Goal: Task Accomplishment & Management: Use online tool/utility

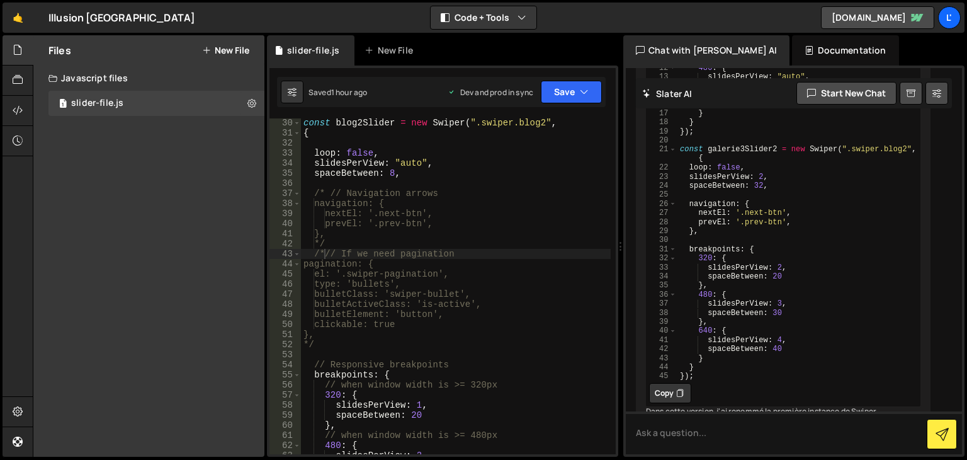
scroll to position [330, 0]
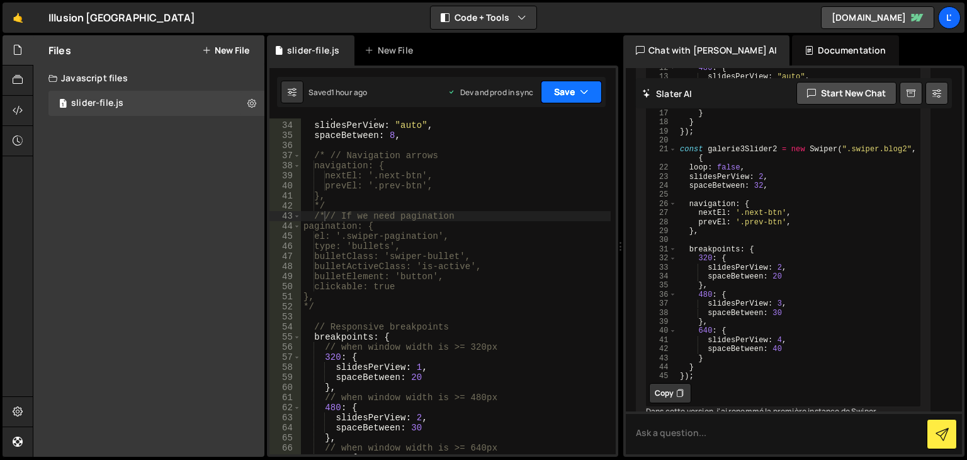
click at [561, 89] on button "Save" at bounding box center [571, 92] width 61 height 23
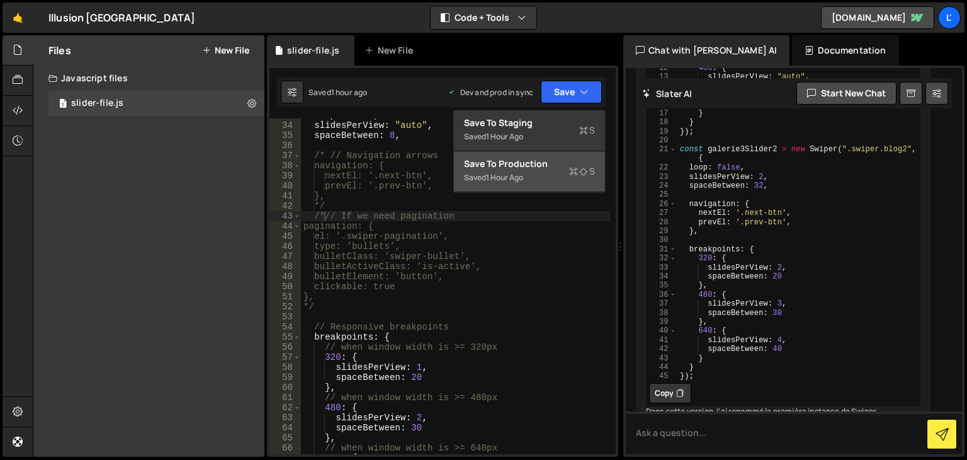
click at [568, 168] on div "Save to Production S" at bounding box center [529, 163] width 131 height 13
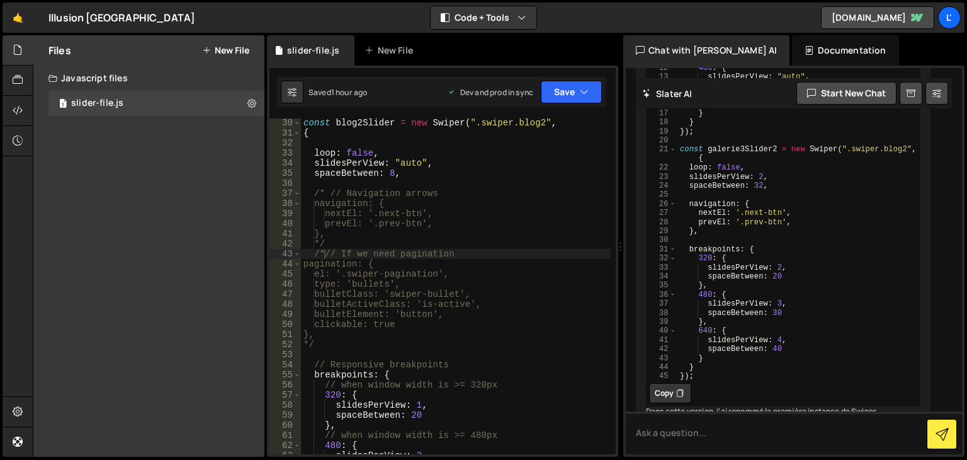
scroll to position [293, 0]
click at [429, 184] on div "const blog2Slider = new Swiper ( ".swiper.blog2" , { loop : false , slidesPerVi…" at bounding box center [456, 296] width 310 height 356
click at [414, 172] on div "const blog2Slider = new Swiper ( ".swiper.blog2" , { loop : false , slidesPerVi…" at bounding box center [456, 296] width 310 height 356
type textarea "spaceBetween: 8,"
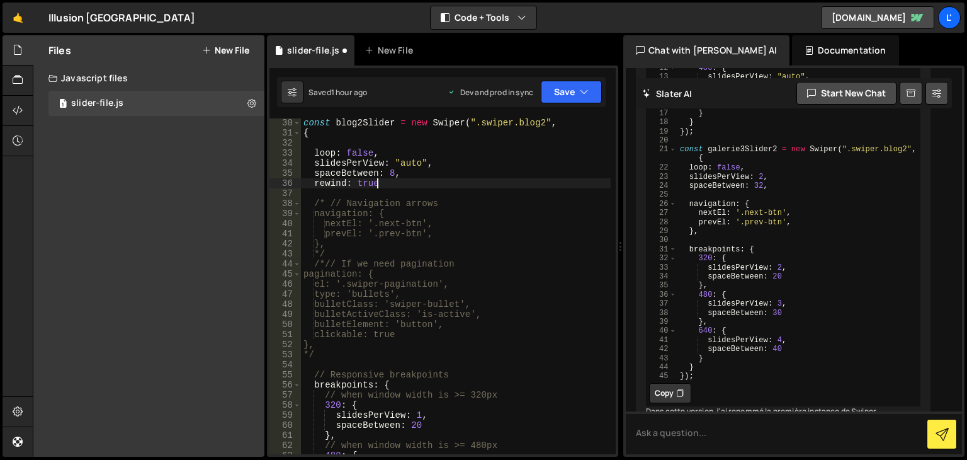
scroll to position [0, 4]
click at [597, 94] on button "Save" at bounding box center [571, 92] width 61 height 23
click at [582, 93] on icon "button" at bounding box center [584, 92] width 9 height 13
click at [587, 57] on div "slider-file.js New File" at bounding box center [442, 50] width 351 height 30
click at [592, 89] on button "Save" at bounding box center [571, 92] width 61 height 23
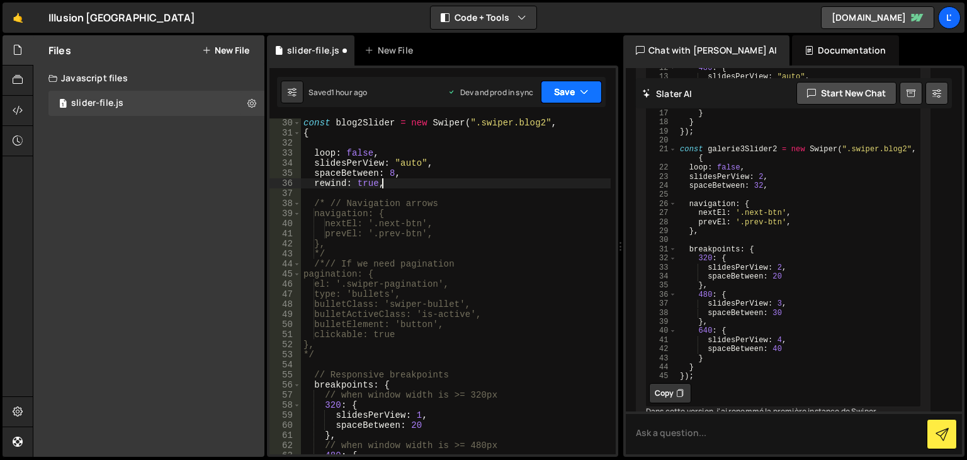
click at [574, 98] on button "Save" at bounding box center [571, 92] width 61 height 23
click at [567, 96] on button "Save" at bounding box center [571, 92] width 61 height 23
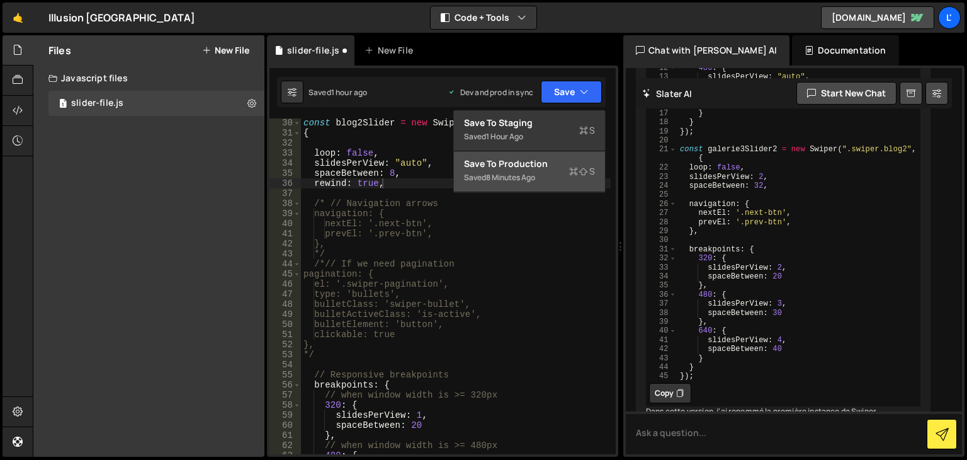
click at [535, 182] on div "8 minutes ago" at bounding box center [510, 177] width 49 height 11
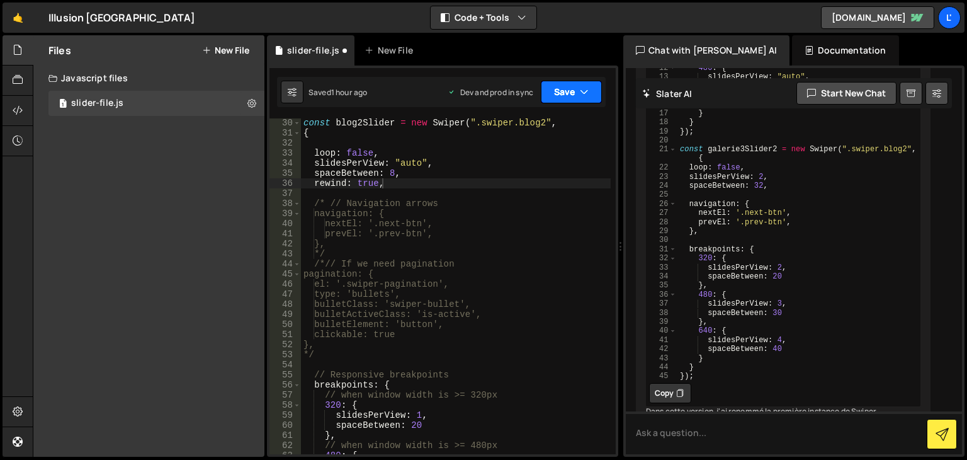
click at [575, 95] on button "Save" at bounding box center [571, 92] width 61 height 23
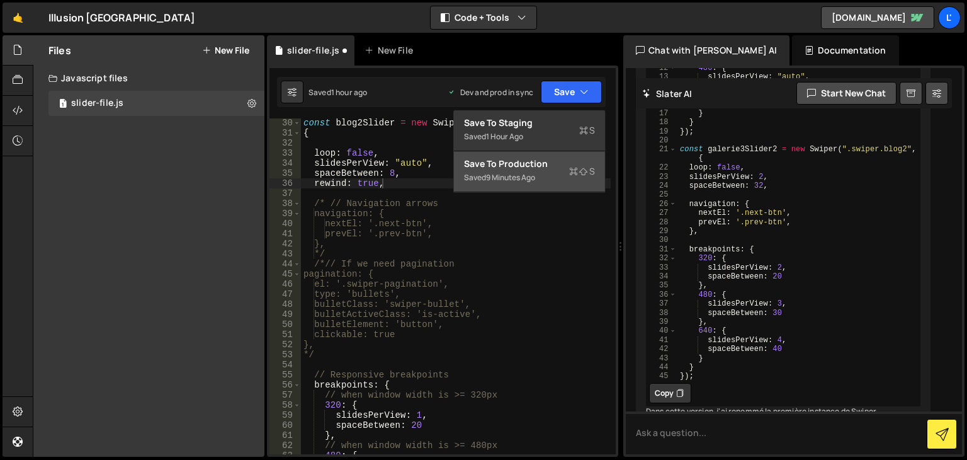
click at [565, 163] on div "Save to Production S" at bounding box center [529, 163] width 131 height 13
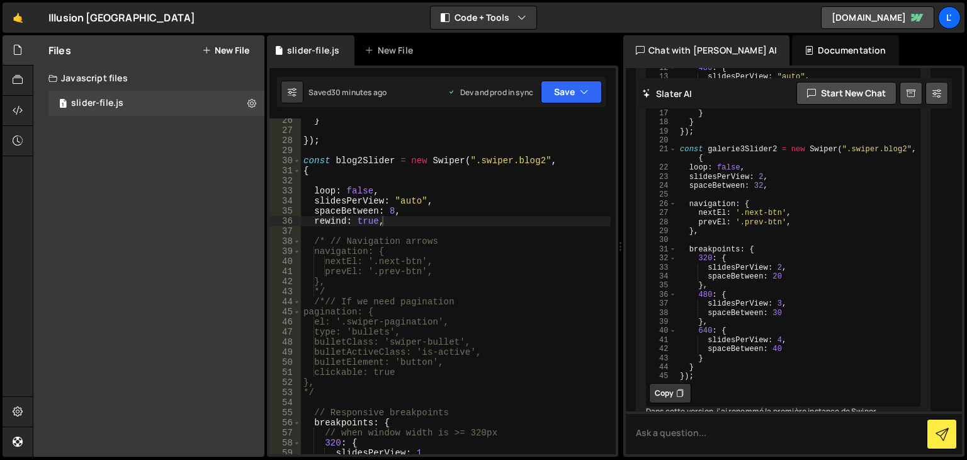
scroll to position [217, 0]
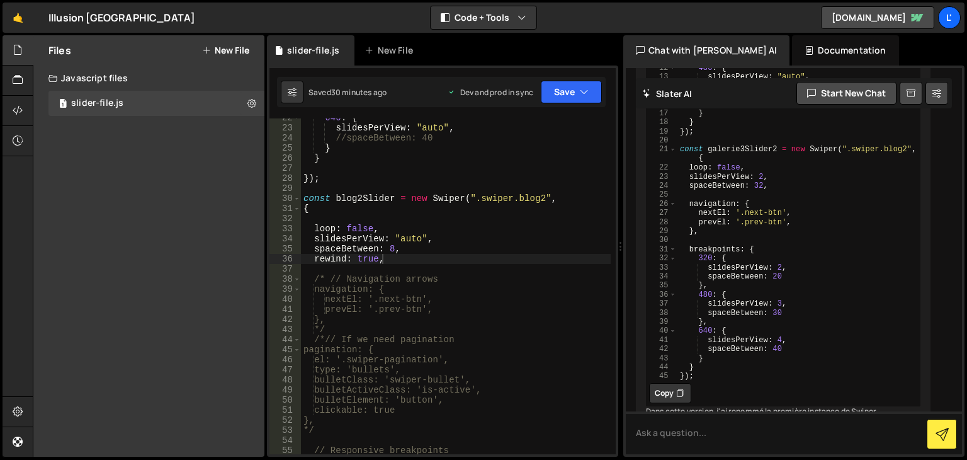
click at [390, 260] on div "640 : { slidesPerView : "auto" , //spaceBetween: 40 } } }) ; const blog2Slider …" at bounding box center [456, 291] width 310 height 356
click at [310, 259] on div "640 : { slidesPerView : "auto" , //spaceBetween: 40 } } }) ; const blog2Slider …" at bounding box center [456, 291] width 310 height 356
click at [317, 258] on div "640 : { slidesPerView : "auto" , //spaceBetween: 40 } } }) ; const blog2Slider …" at bounding box center [456, 291] width 310 height 356
type textarea "//rewind: true,"
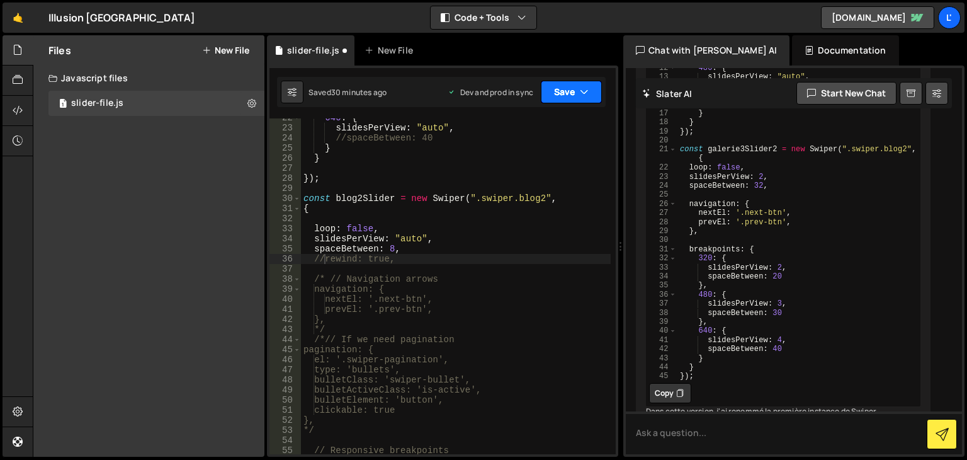
click at [582, 93] on icon "button" at bounding box center [584, 92] width 9 height 13
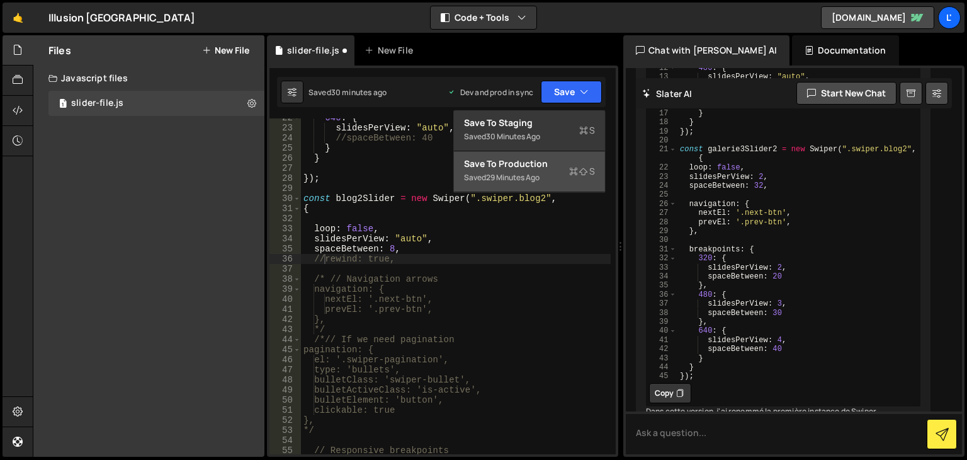
click at [554, 178] on div "Saved 29 minutes ago" at bounding box center [529, 177] width 131 height 15
